Goal: Task Accomplishment & Management: Manage account settings

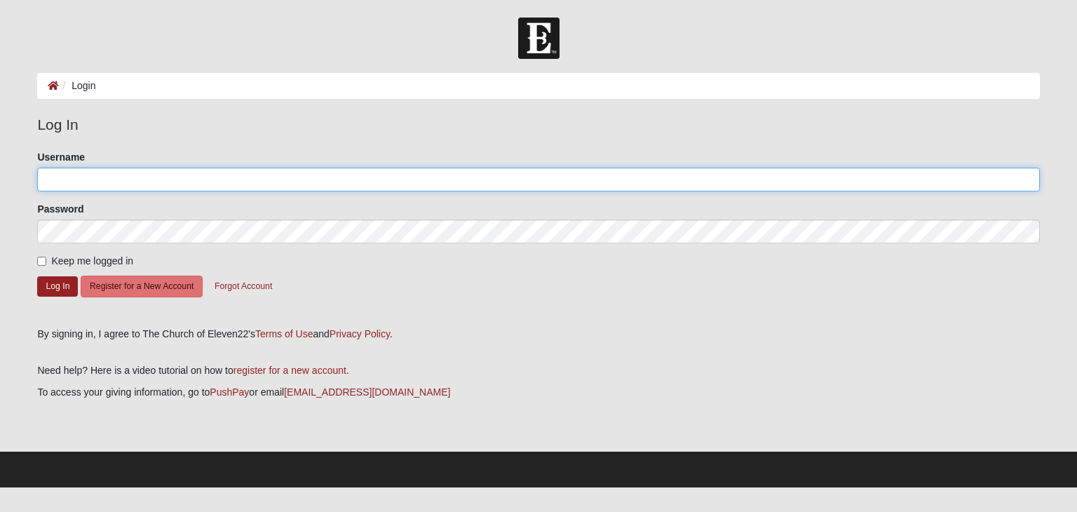
type input "[PERSON_NAME]"
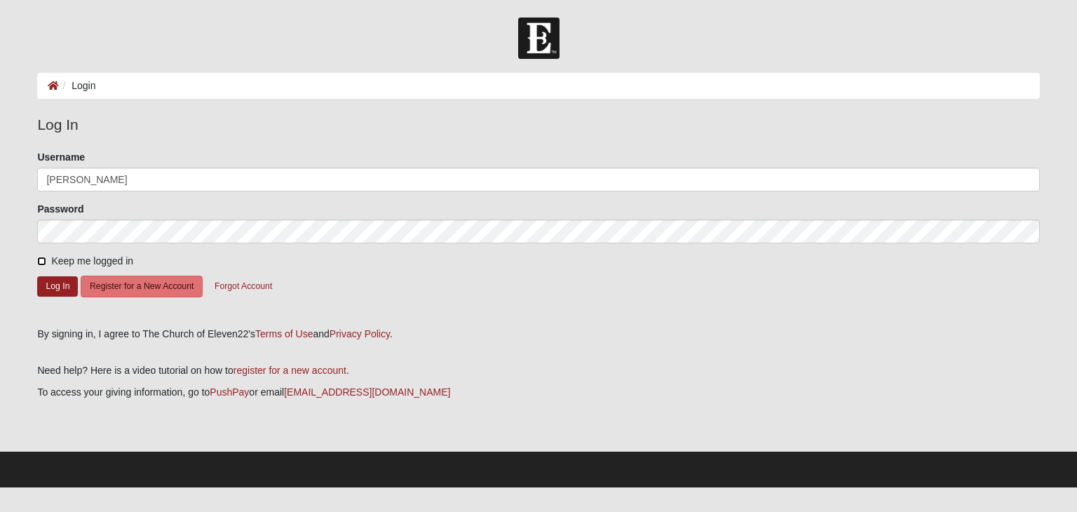
click at [37, 258] on input "Keep me logged in" at bounding box center [41, 261] width 9 height 9
checkbox input "true"
click at [54, 285] on button "Log In" at bounding box center [57, 286] width 41 height 20
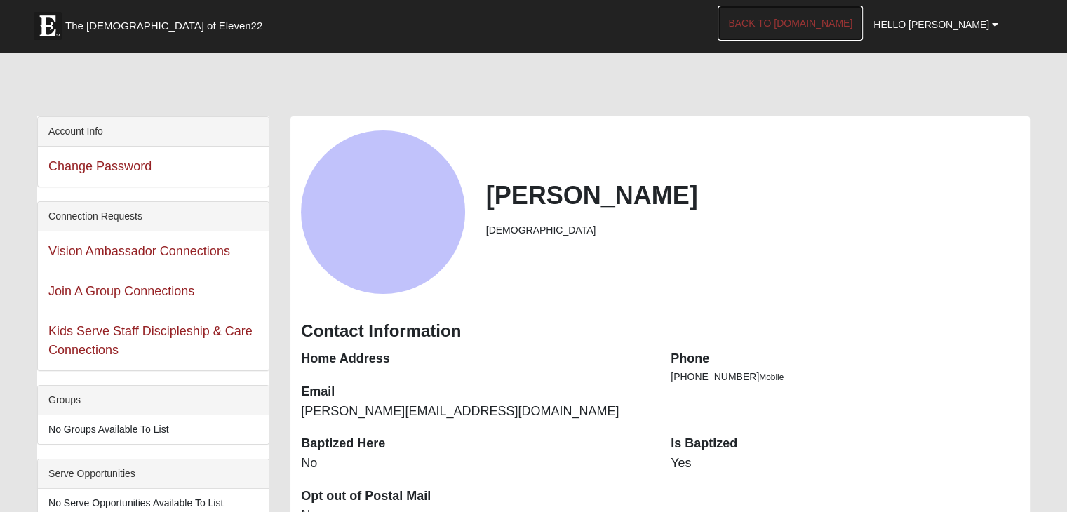
click at [815, 25] on link "Back to COE22.com" at bounding box center [789, 23] width 145 height 35
